Goal: Navigation & Orientation: Understand site structure

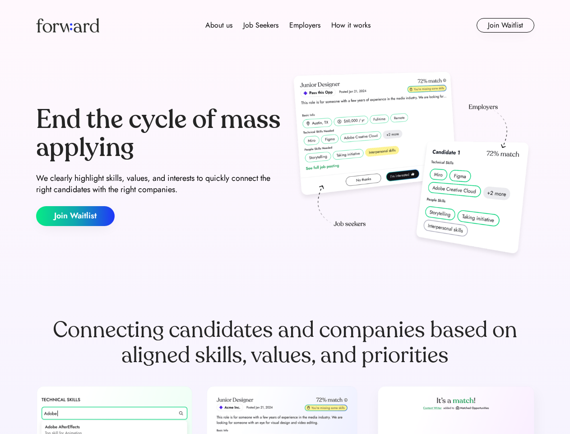
click at [285, 217] on div "End the cycle of mass applying We clearly highlight skills, values, and interes…" at bounding box center [285, 166] width 499 height 194
click at [285, 25] on div "About us Job Seekers Employers How it works" at bounding box center [288, 25] width 356 height 11
click at [68, 25] on img at bounding box center [67, 25] width 63 height 14
click at [288, 25] on div "About us Job Seekers Employers How it works" at bounding box center [288, 25] width 356 height 11
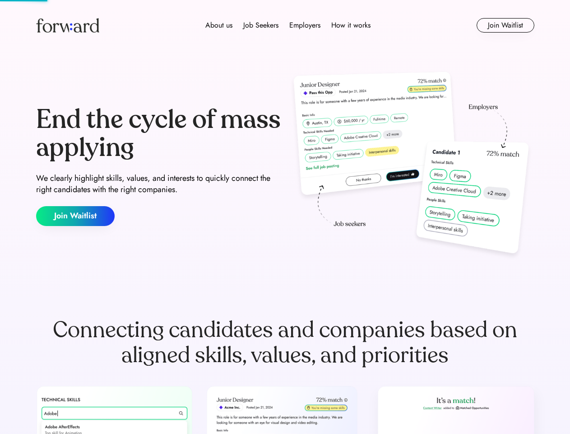
click at [219, 25] on div "About us" at bounding box center [219, 25] width 27 height 11
click at [261, 25] on div "Job Seekers" at bounding box center [260, 25] width 35 height 11
click at [305, 25] on div "Employers" at bounding box center [305, 25] width 31 height 11
click at [350, 25] on div "How it works" at bounding box center [351, 25] width 39 height 11
click at [505, 25] on button "Join Waitlist" at bounding box center [506, 25] width 58 height 14
